Goal: Information Seeking & Learning: Learn about a topic

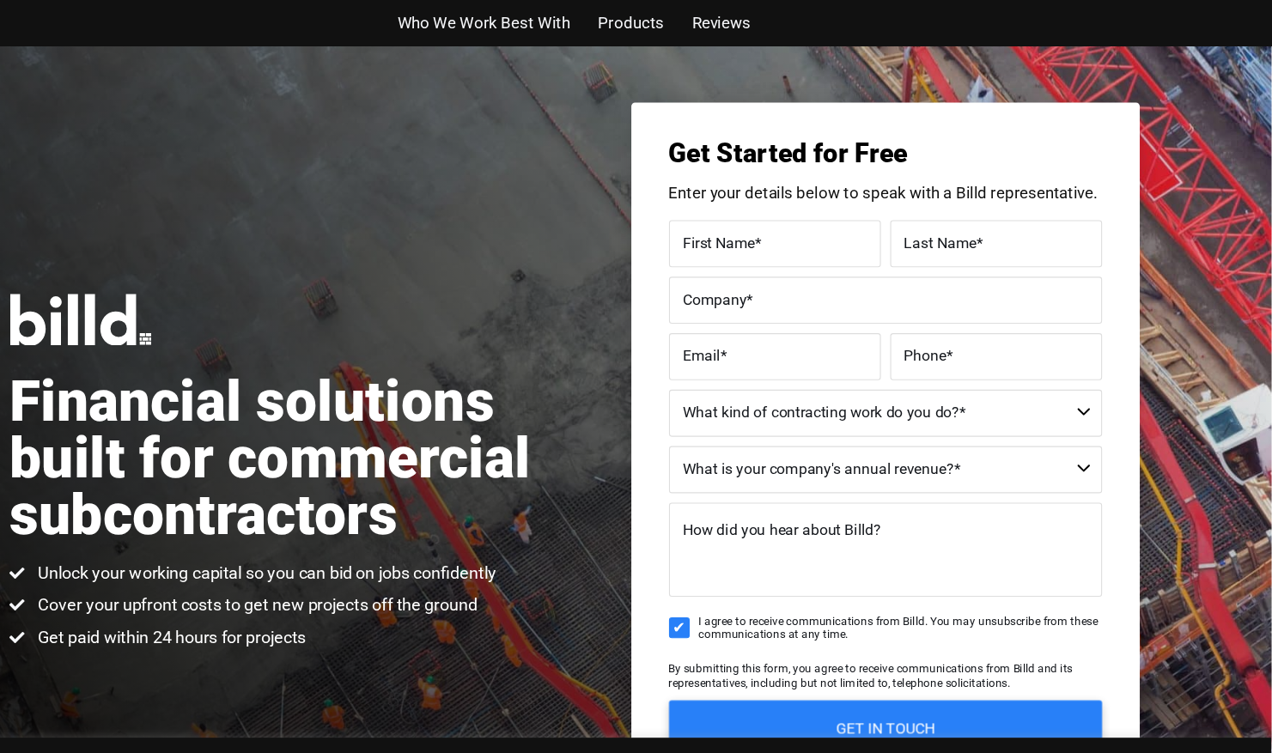
click at [559, 21] on span "Who We Work Best With" at bounding box center [553, 21] width 157 height 25
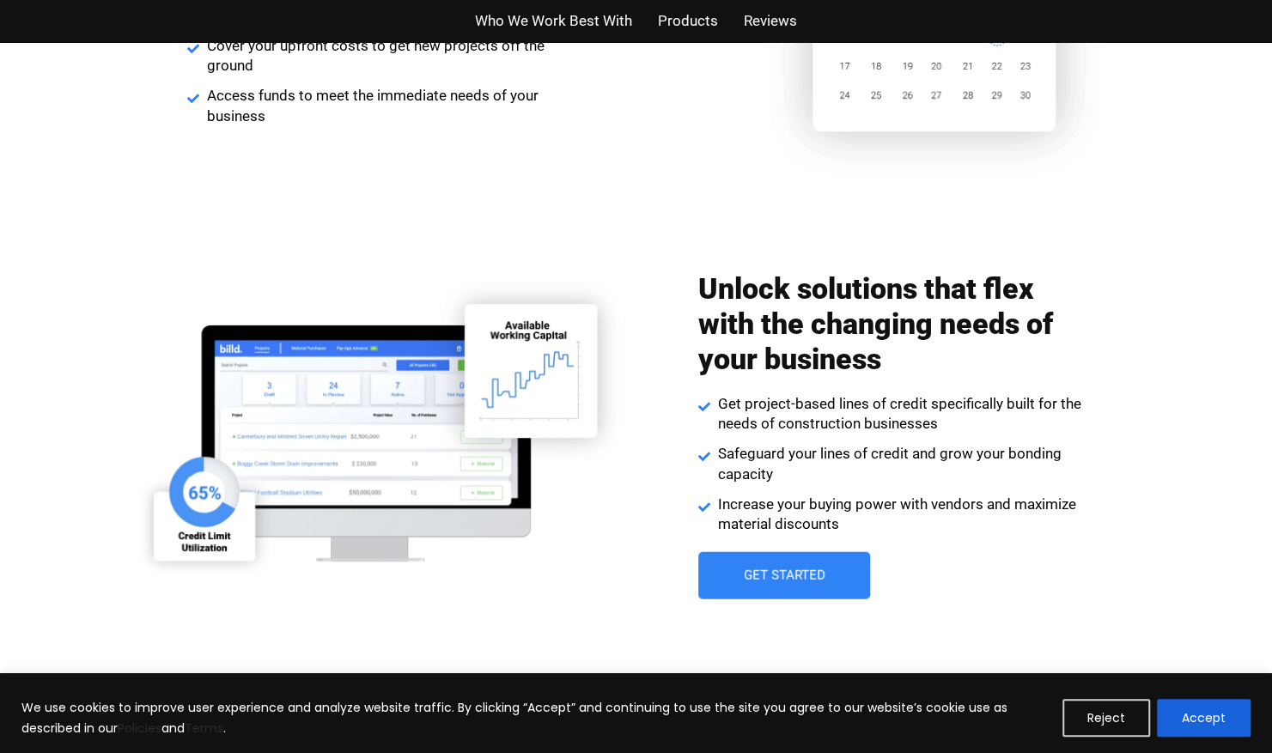
scroll to position [2252, 0]
